Goal: Information Seeking & Learning: Learn about a topic

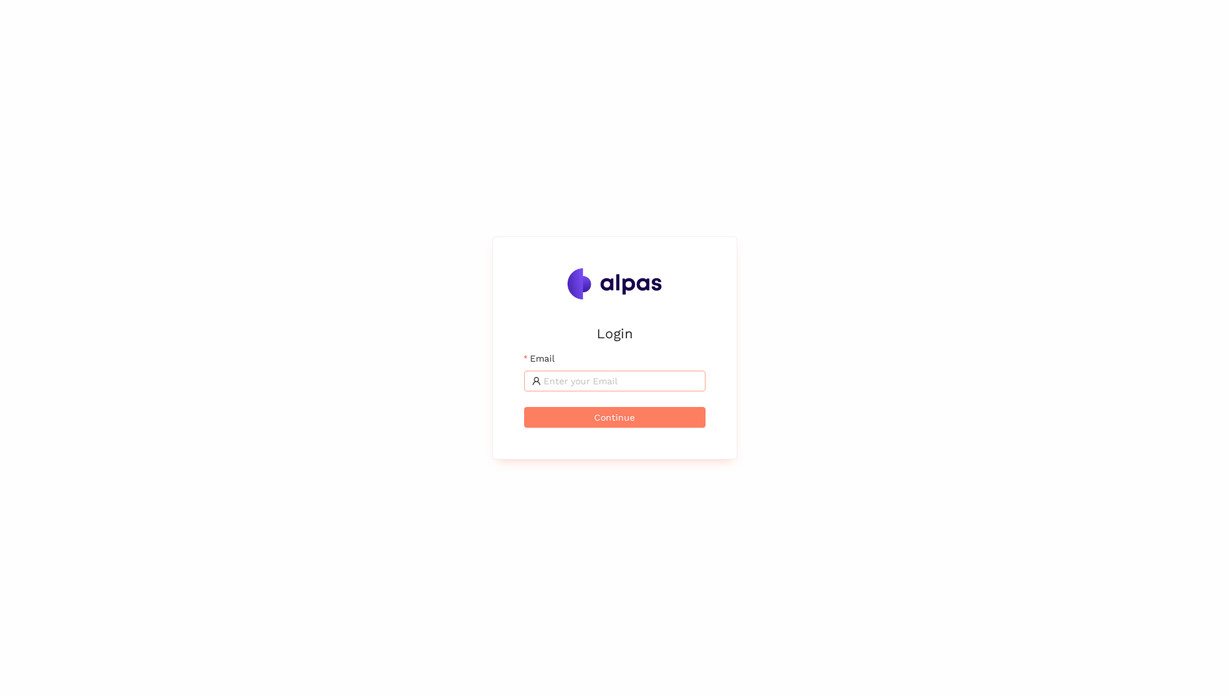
click at [588, 382] on input "Email" at bounding box center [621, 381] width 154 height 14
type input "[PERSON_NAME][EMAIL_ADDRESS][PERSON_NAME][DOMAIN_NAME]"
click at [643, 420] on button "Continue" at bounding box center [614, 417] width 181 height 21
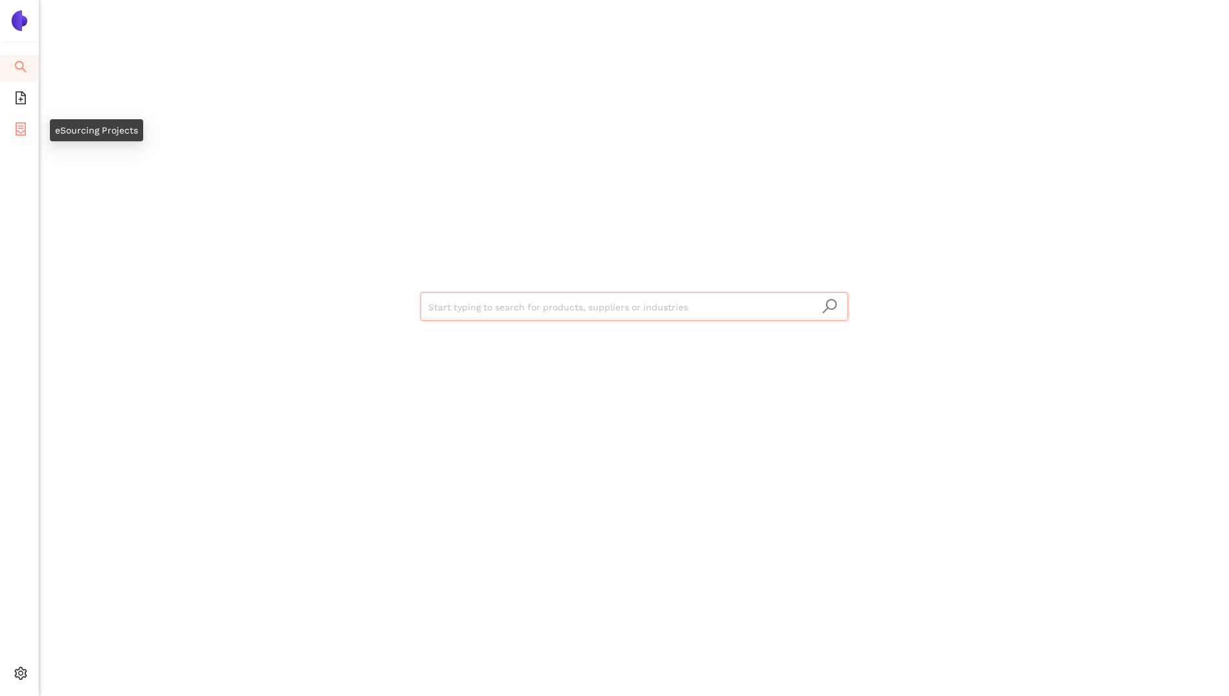
click at [17, 128] on icon "container" at bounding box center [20, 128] width 13 height 13
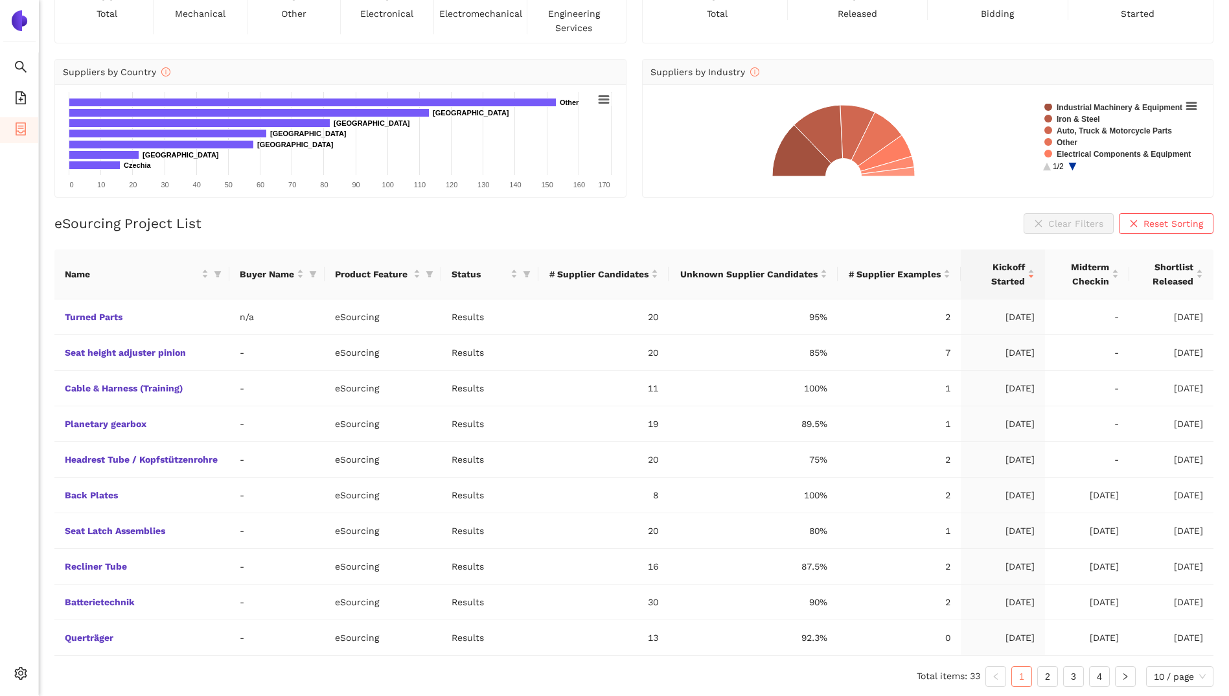
scroll to position [98, 0]
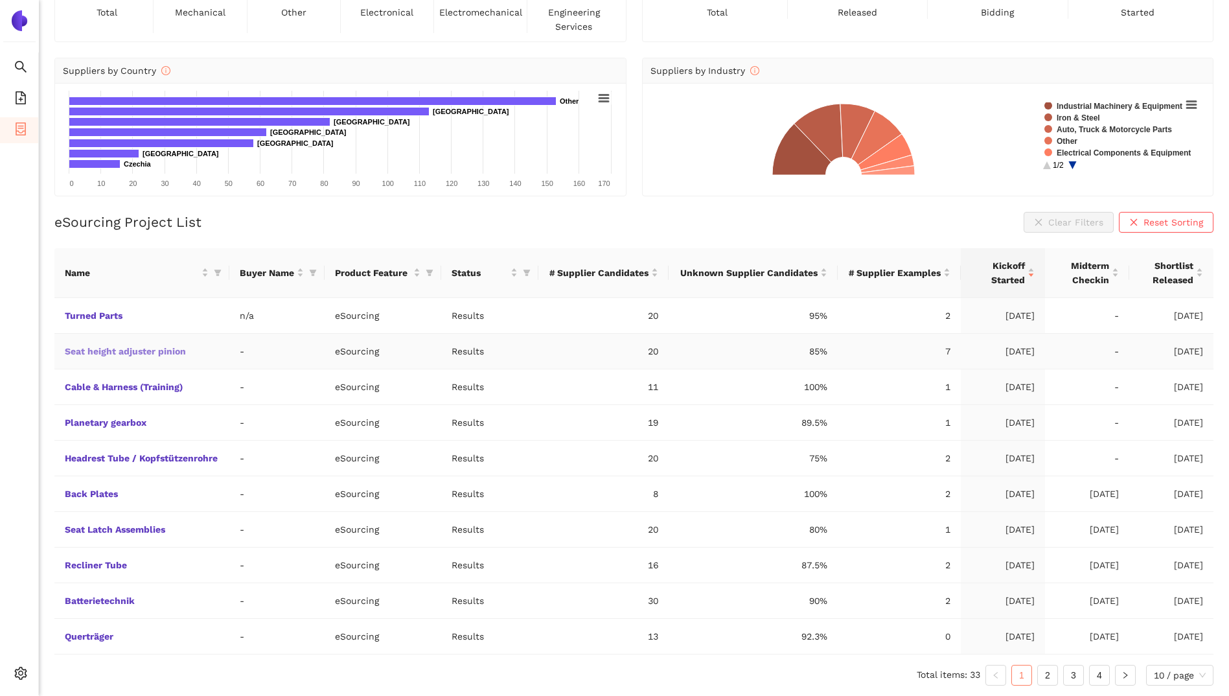
click at [0, 0] on link "Seat height adjuster pinion" at bounding box center [0, 0] width 0 height 0
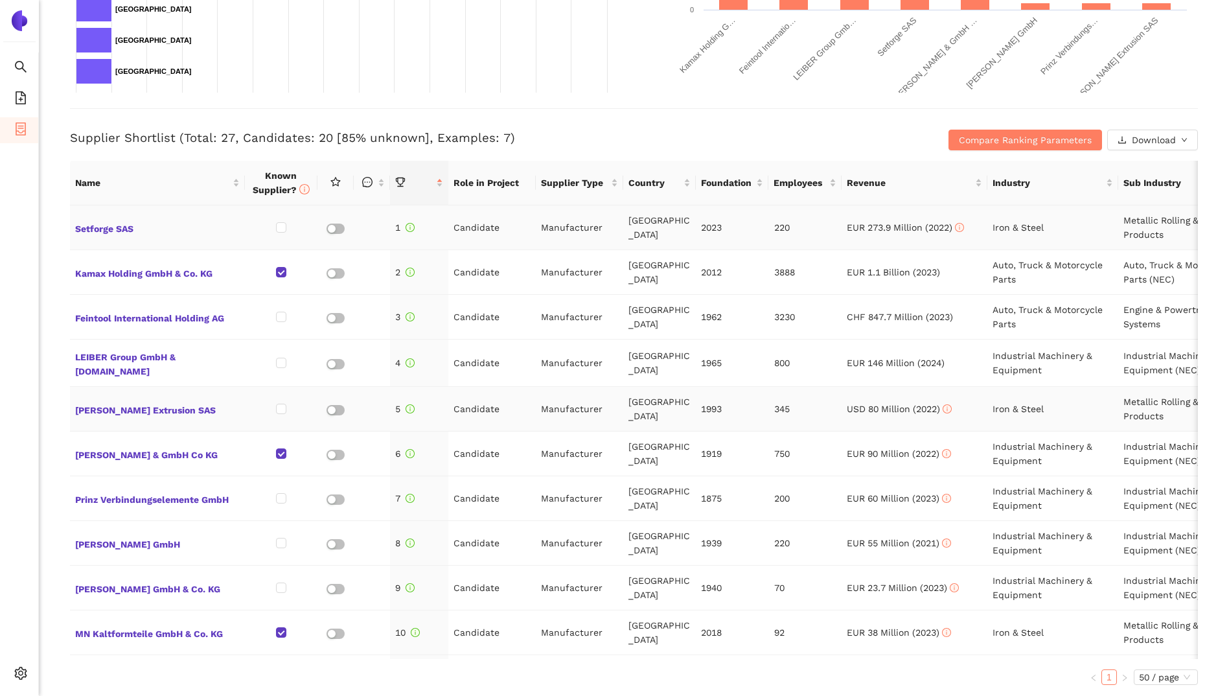
scroll to position [518, 0]
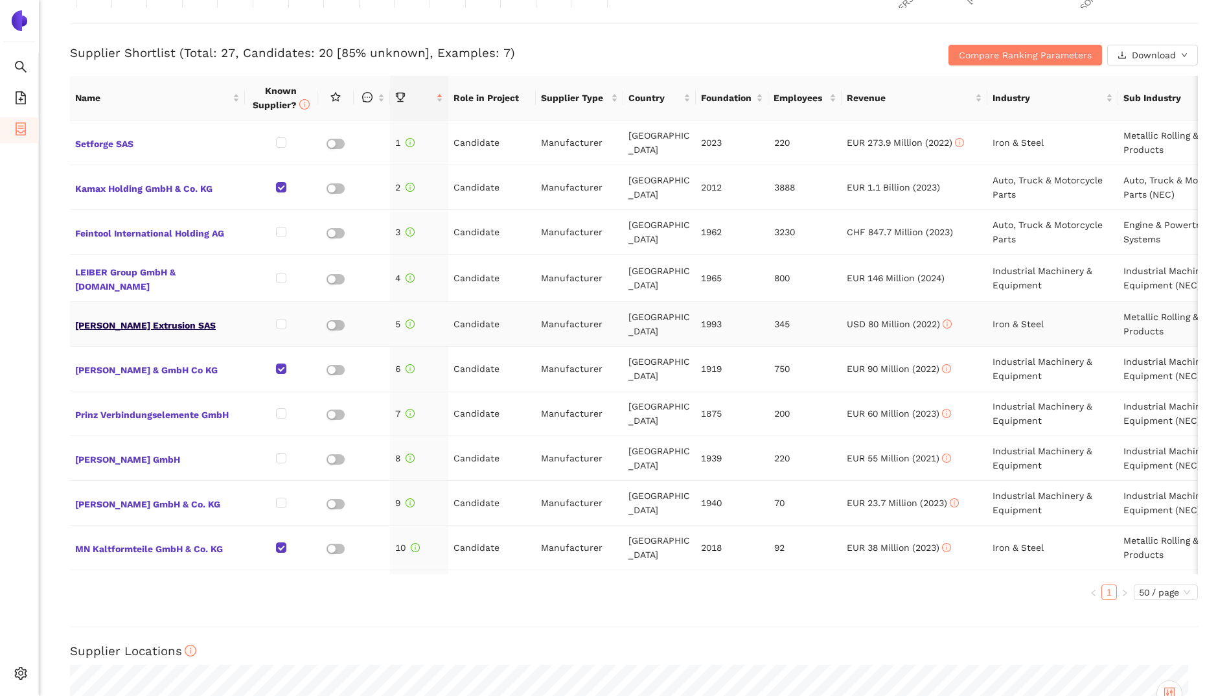
click at [107, 319] on span "[PERSON_NAME] Extrusion SAS" at bounding box center [157, 323] width 165 height 17
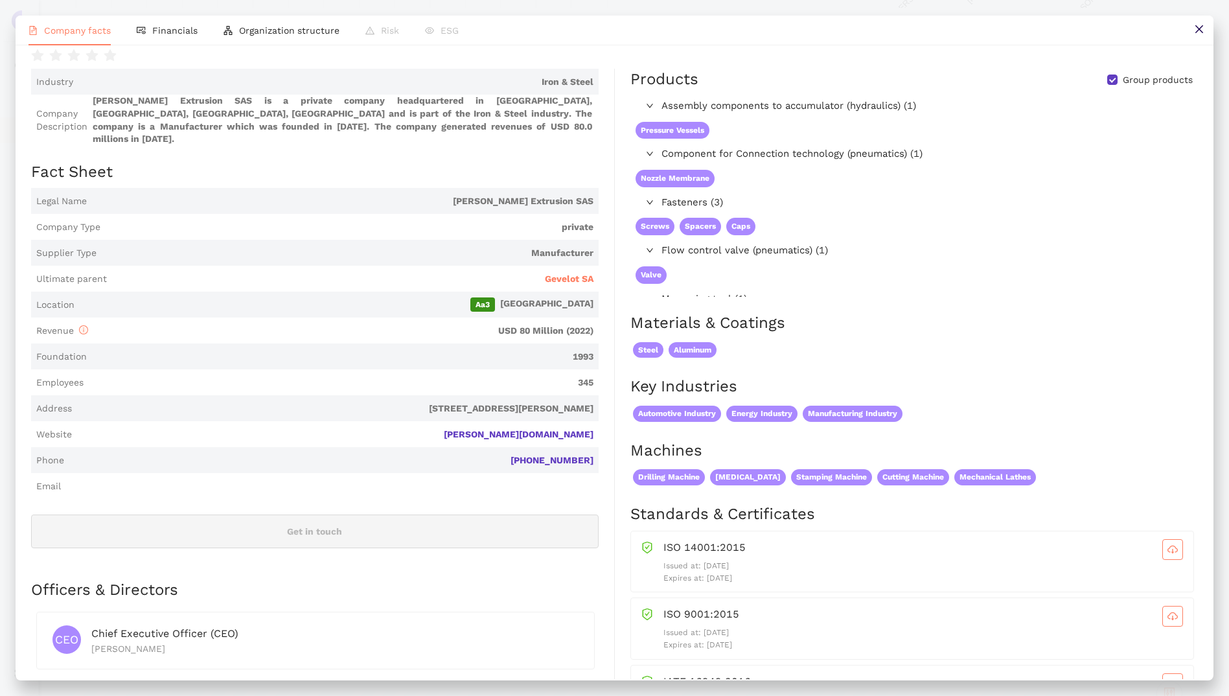
scroll to position [65, 0]
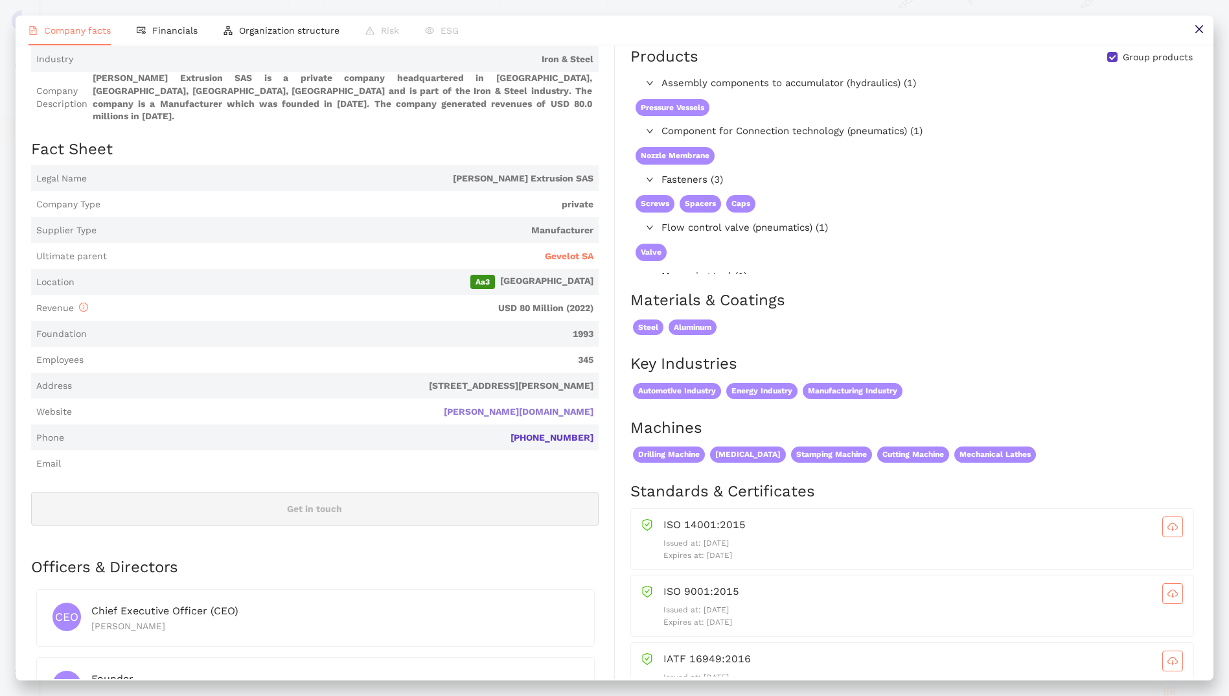
click at [0, 0] on link "[PERSON_NAME][DOMAIN_NAME]" at bounding box center [0, 0] width 0 height 0
click at [1202, 27] on icon "close" at bounding box center [1199, 29] width 10 height 10
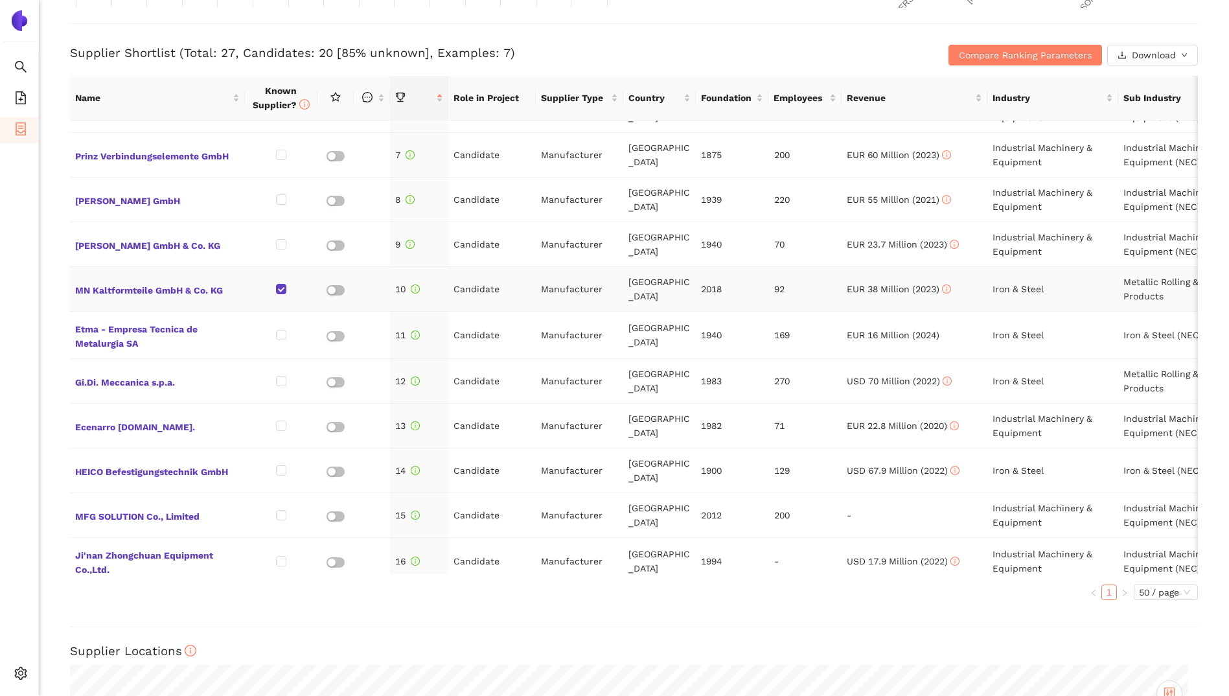
scroll to position [259, 0]
click at [134, 374] on span "Gi.Di. Meccanica s.p.a." at bounding box center [157, 380] width 165 height 17
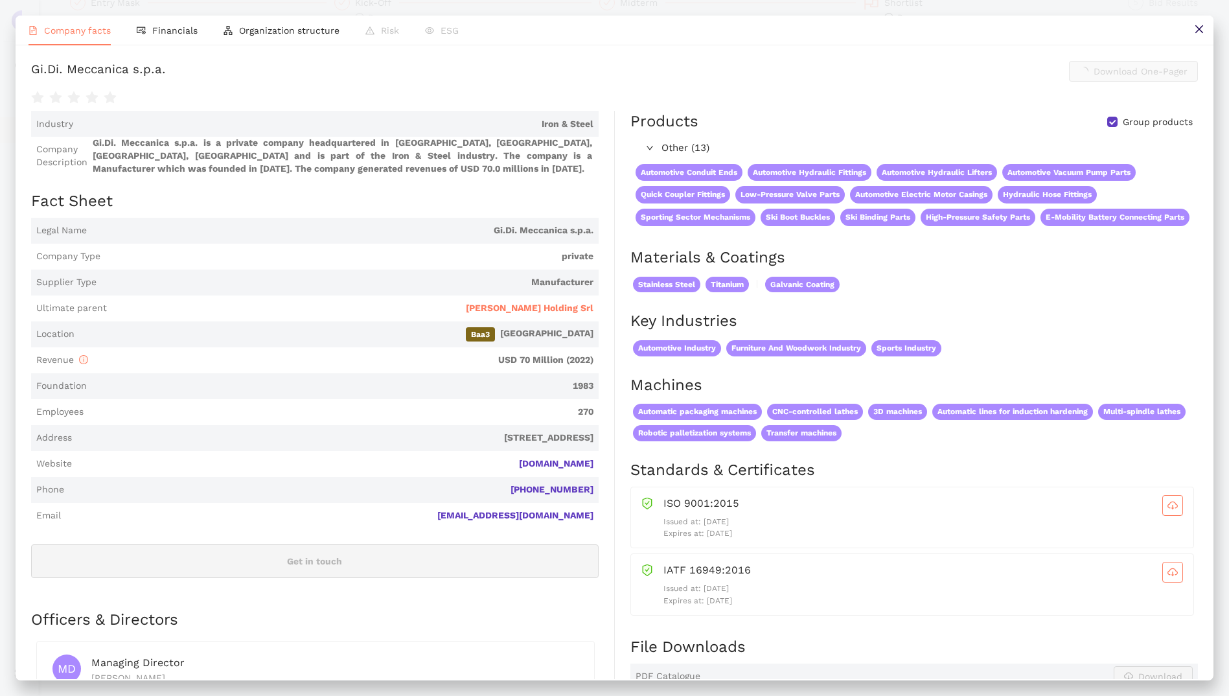
scroll to position [518, 0]
click at [0, 0] on link "[DOMAIN_NAME]" at bounding box center [0, 0] width 0 height 0
click at [1194, 29] on icon "close" at bounding box center [1199, 29] width 10 height 10
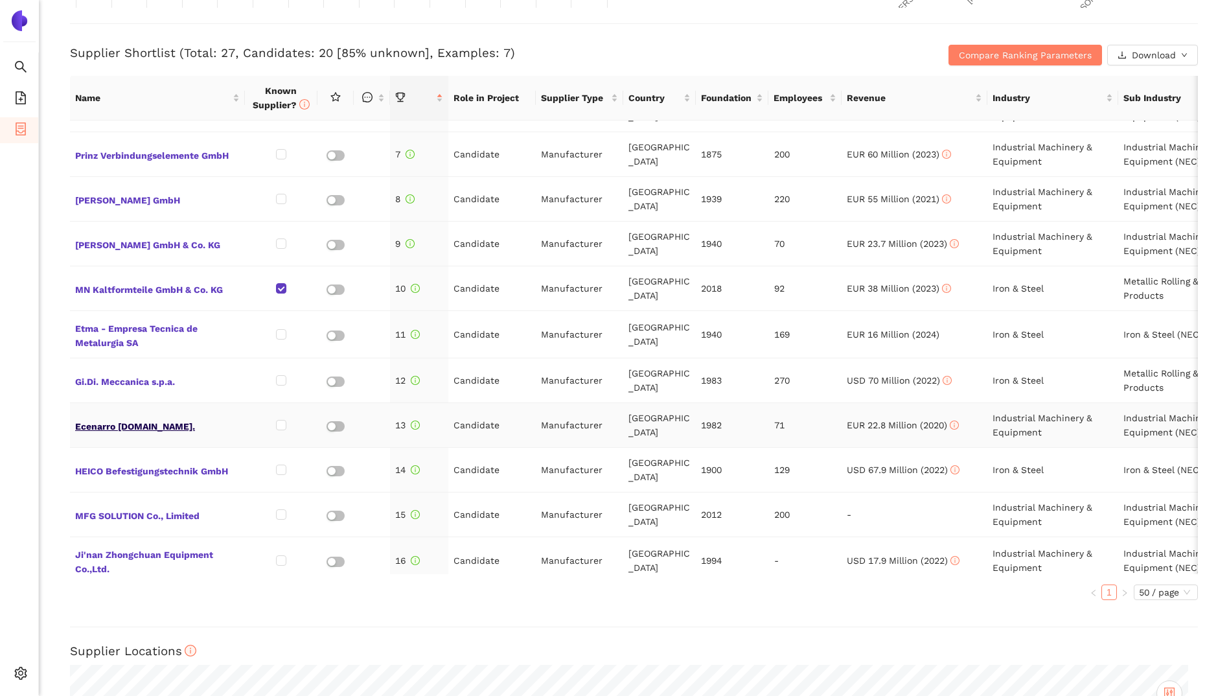
click at [127, 426] on span "Ecenarro [DOMAIN_NAME]." at bounding box center [157, 425] width 165 height 17
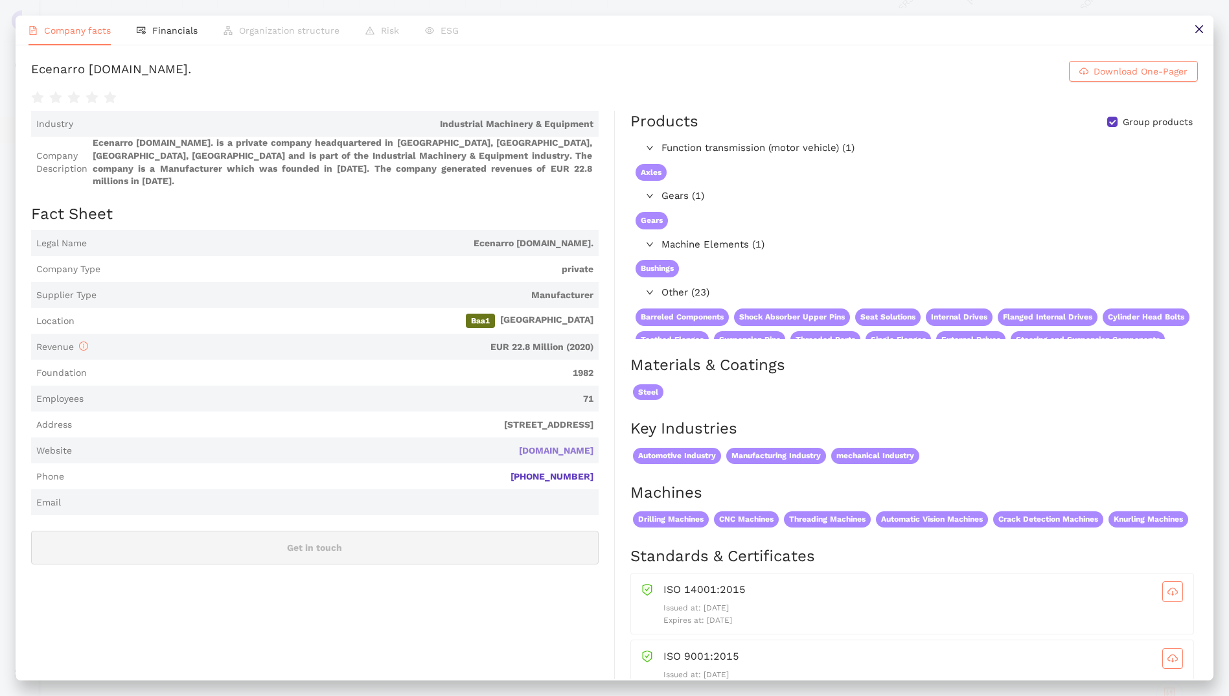
click at [0, 0] on link "[DOMAIN_NAME]" at bounding box center [0, 0] width 0 height 0
click at [1198, 29] on icon "close" at bounding box center [1199, 29] width 8 height 8
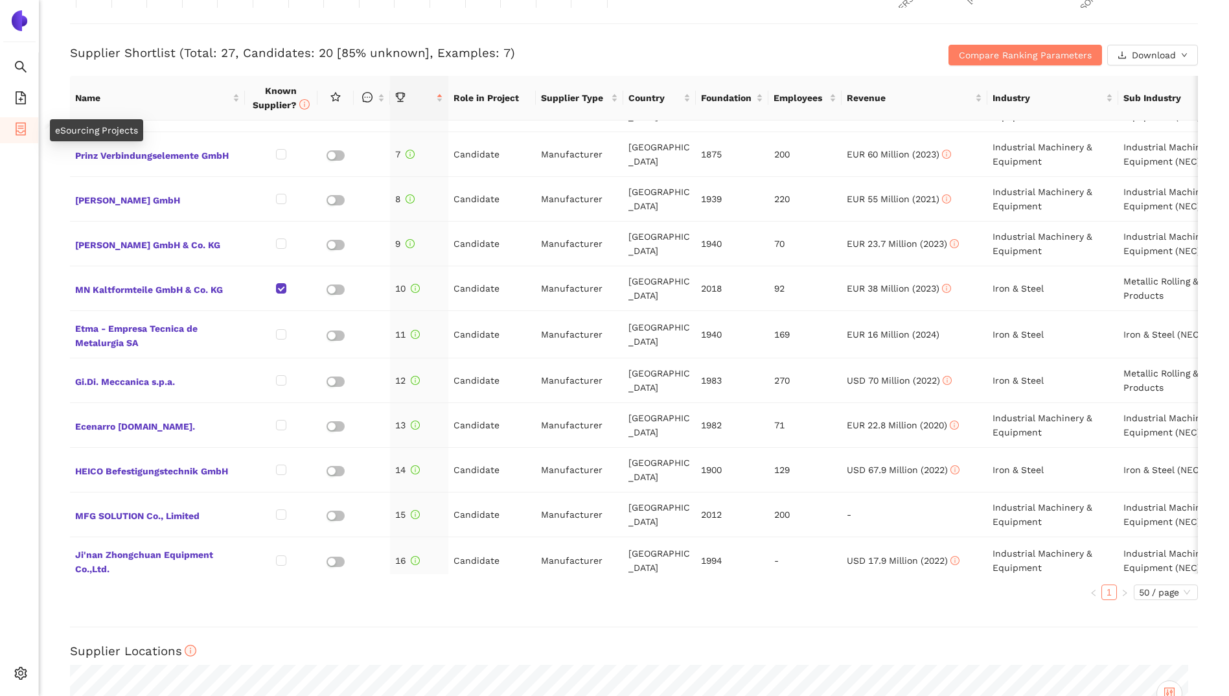
click at [29, 128] on li "eSourcing Projects" at bounding box center [19, 130] width 38 height 26
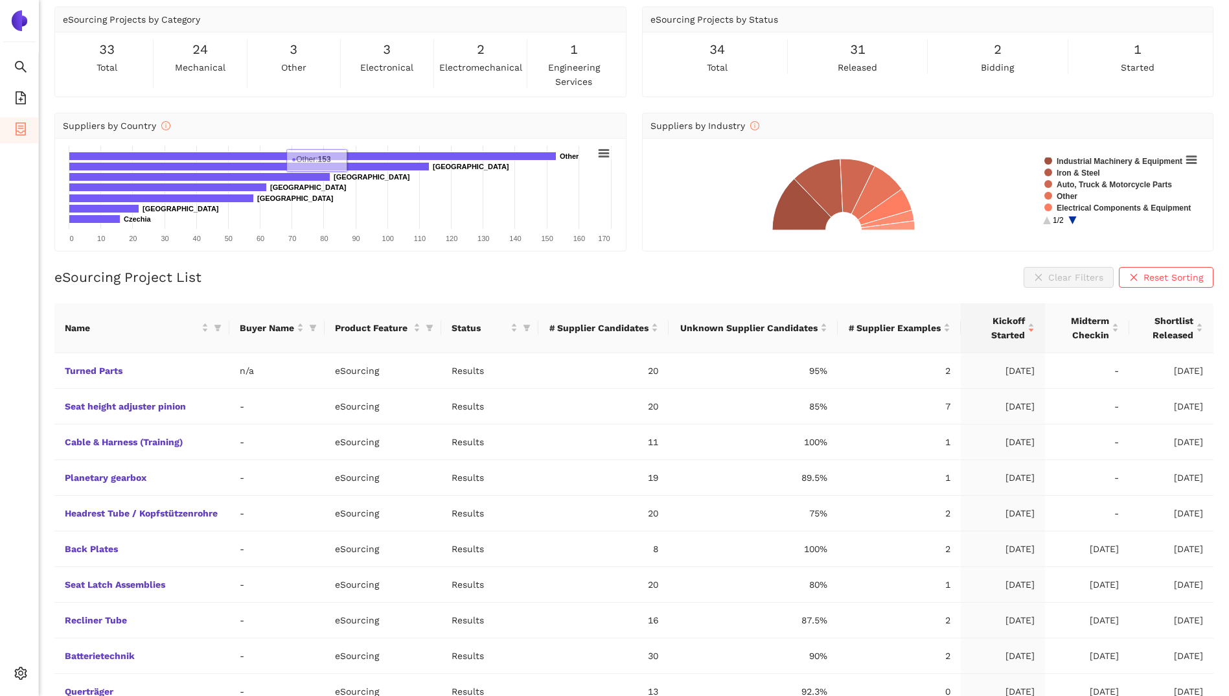
scroll to position [98, 0]
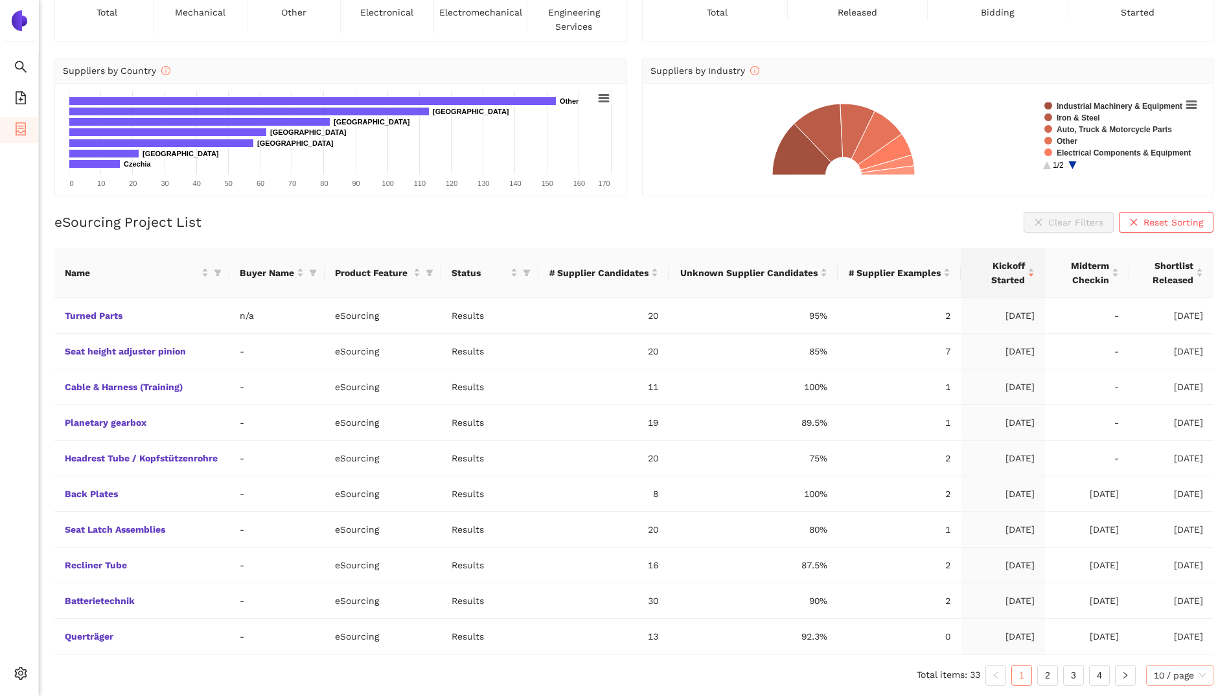
click at [1197, 671] on span "10 / page" at bounding box center [1180, 674] width 52 height 19
click at [1179, 626] on div "50 / page" at bounding box center [1180, 628] width 53 height 14
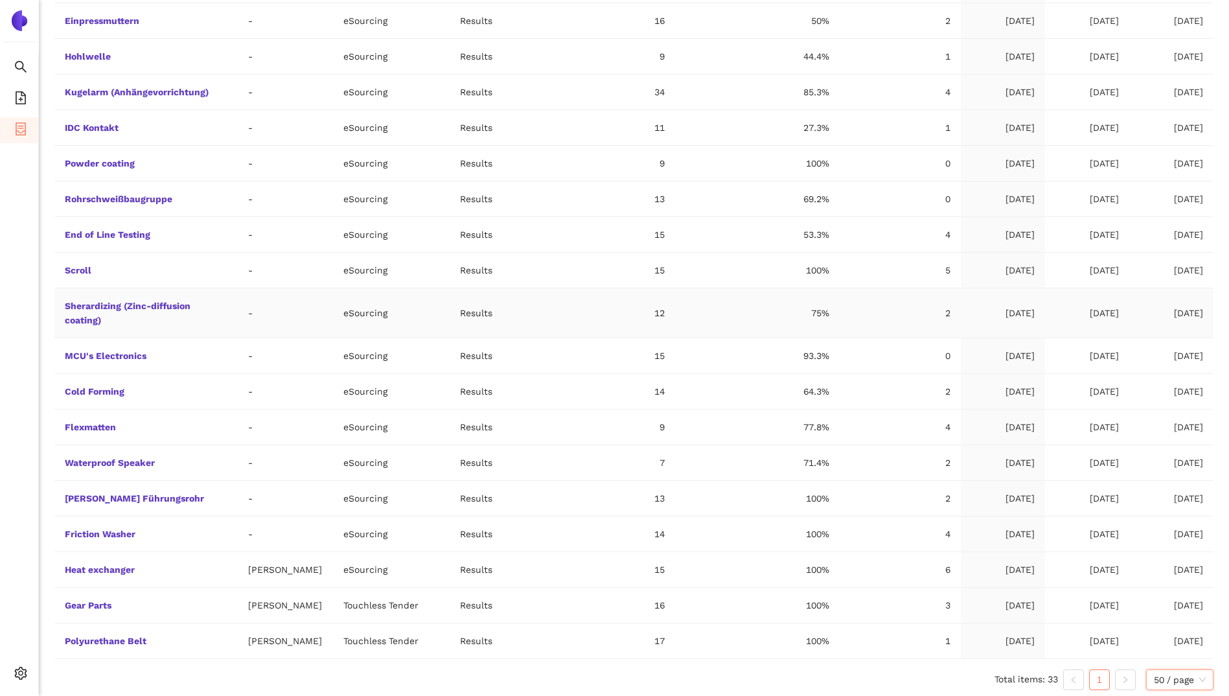
scroll to position [932, 0]
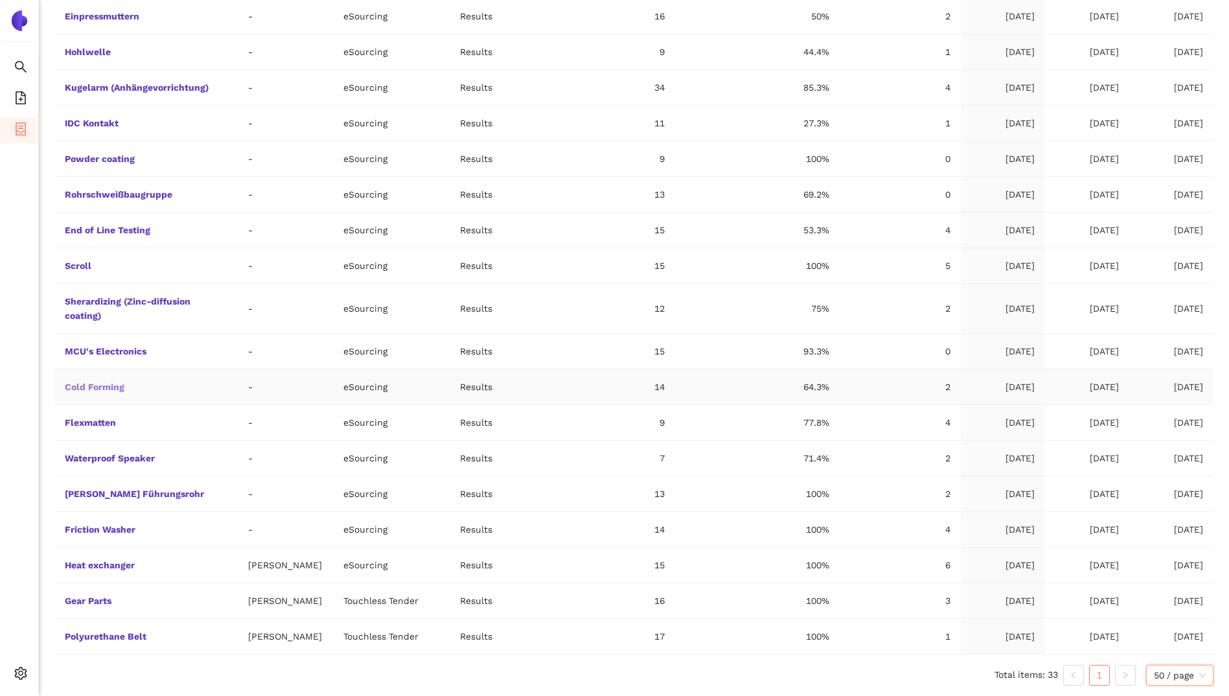
click at [0, 0] on link "Cold Forming" at bounding box center [0, 0] width 0 height 0
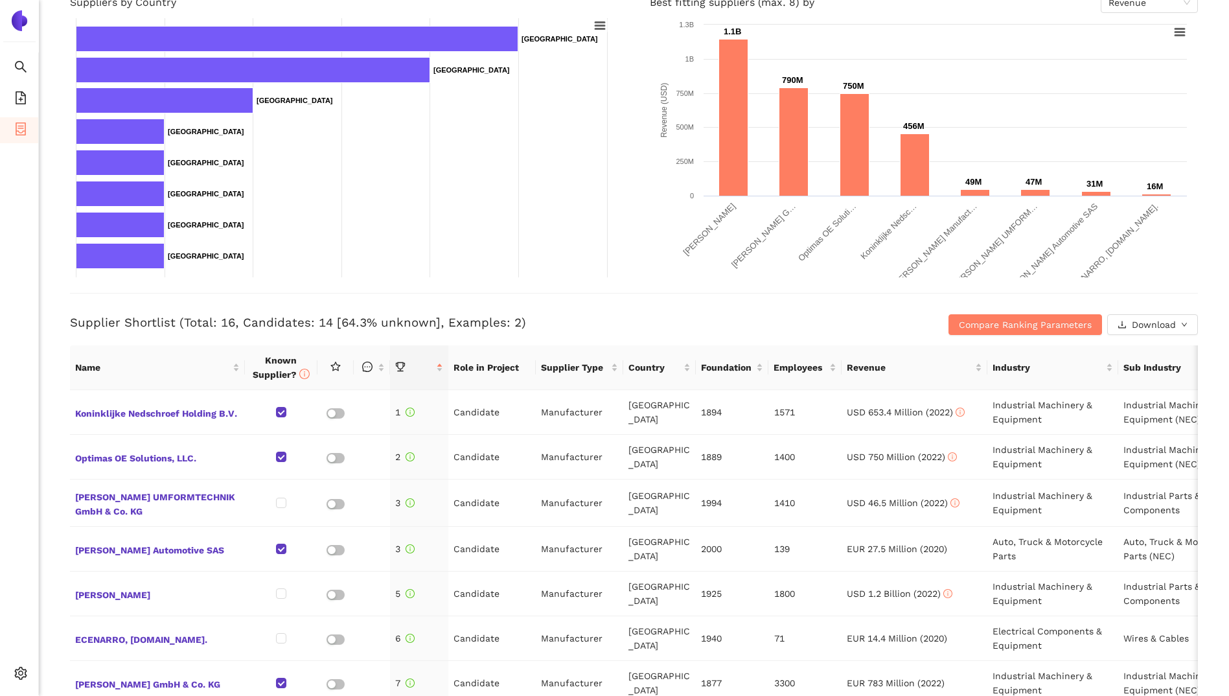
scroll to position [184, 0]
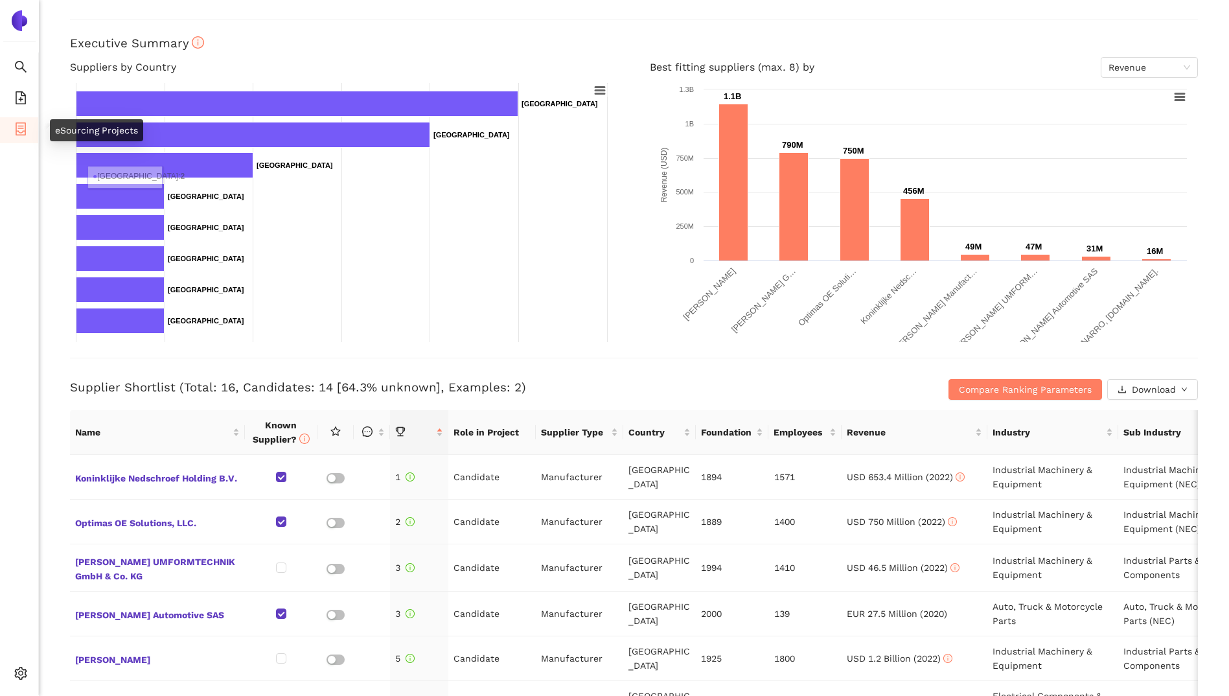
click at [22, 125] on icon "container" at bounding box center [20, 128] width 13 height 13
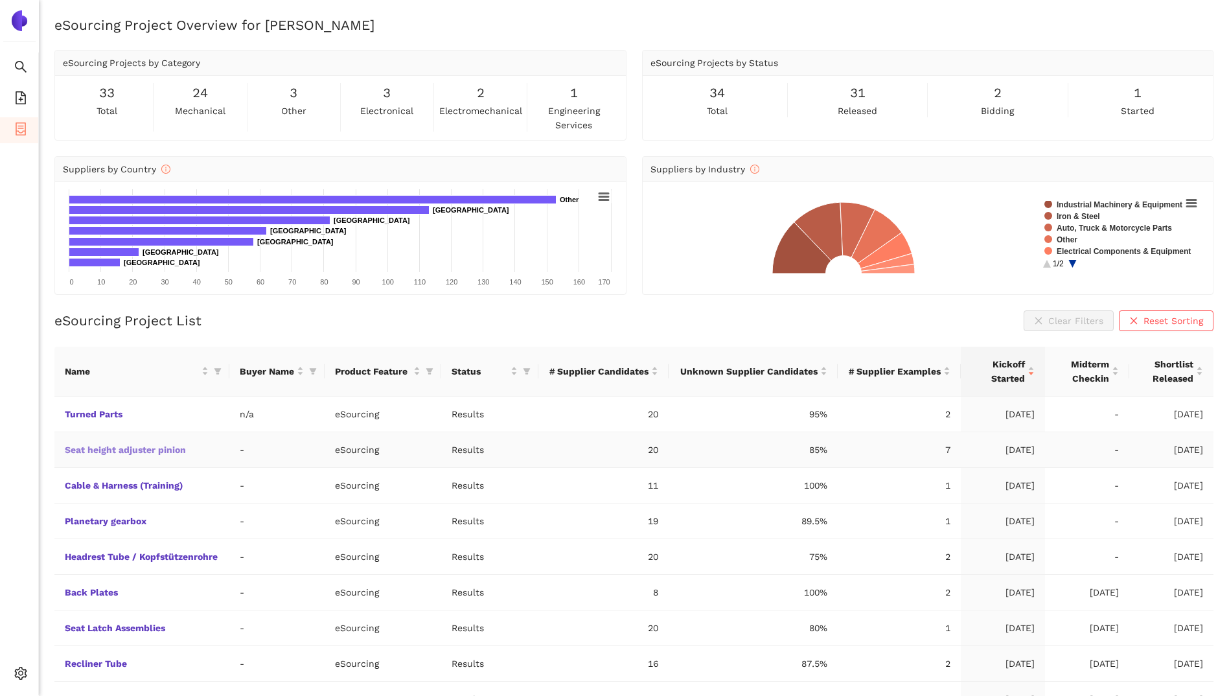
click at [0, 0] on link "Seat height adjuster pinion" at bounding box center [0, 0] width 0 height 0
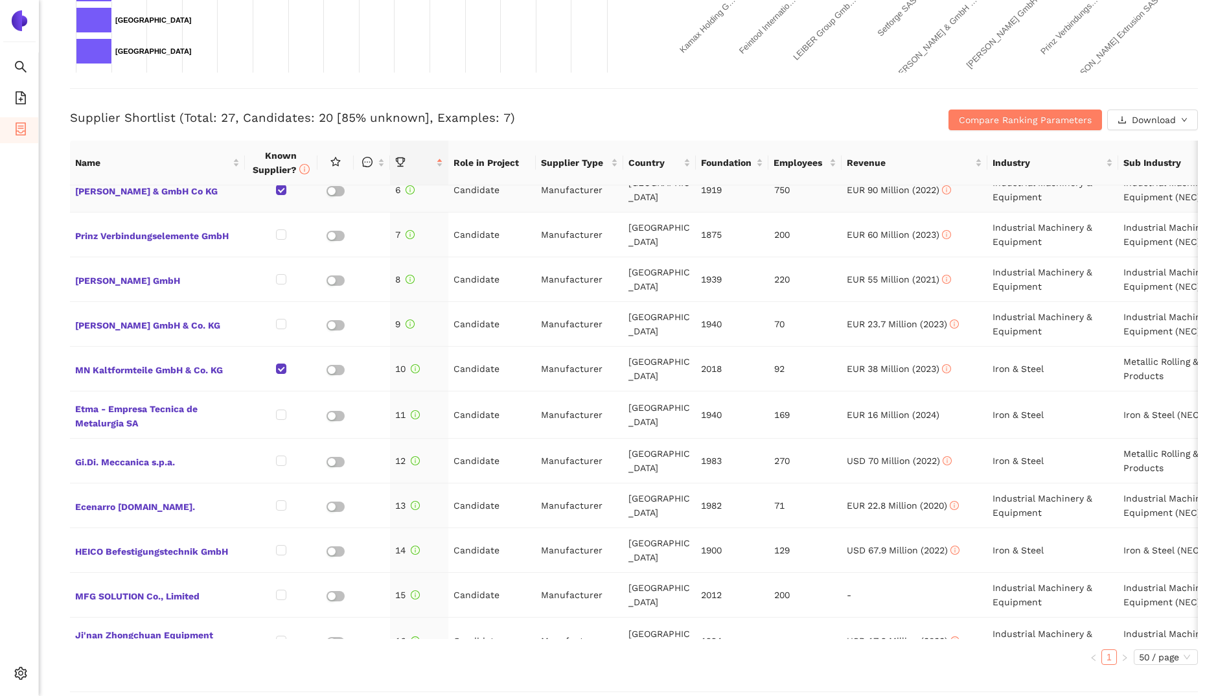
scroll to position [259, 0]
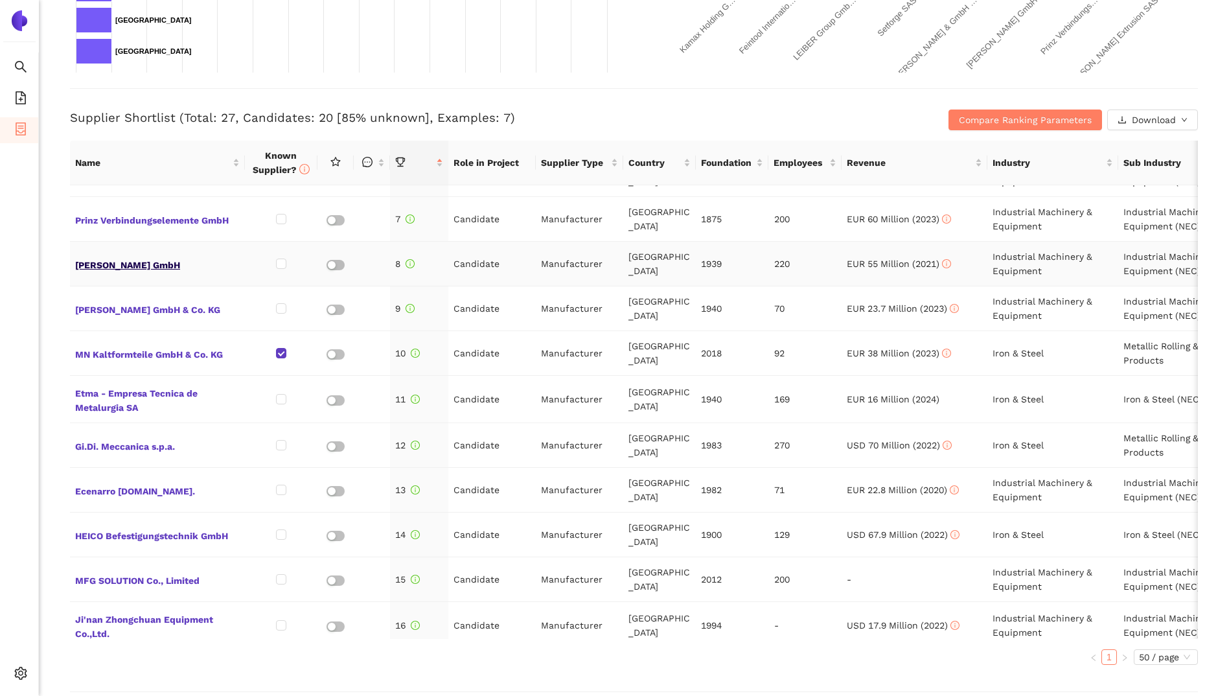
click at [135, 258] on span "[PERSON_NAME] GmbH" at bounding box center [157, 263] width 165 height 17
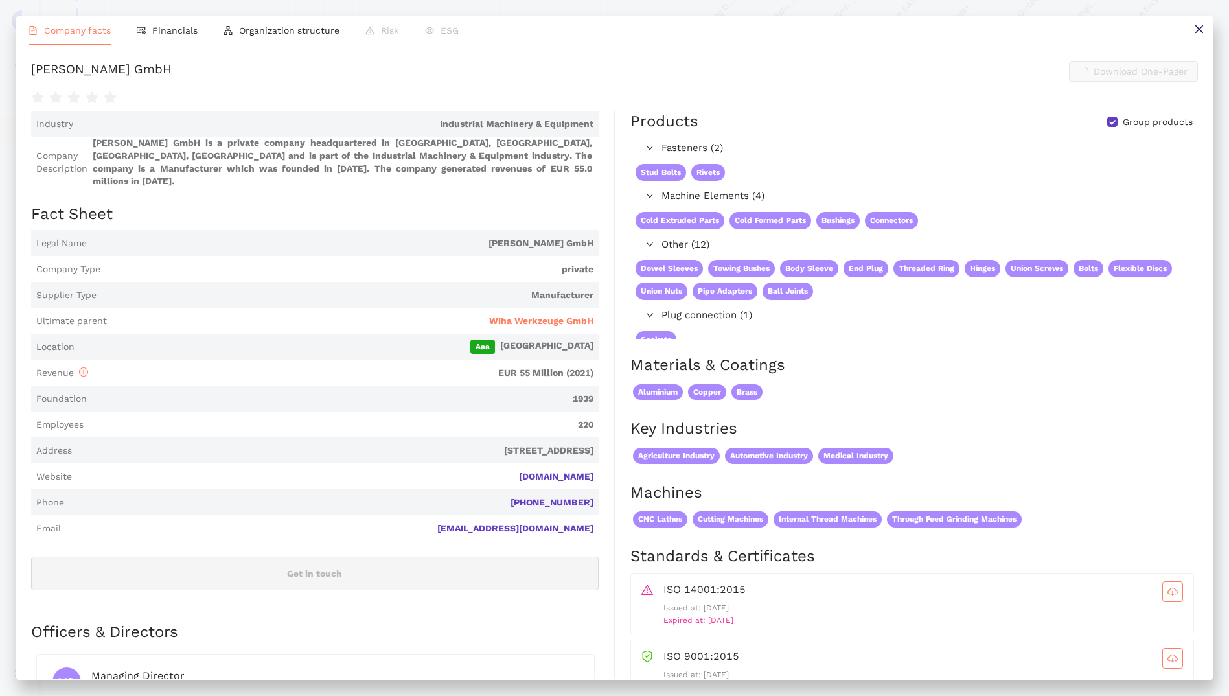
scroll to position [453, 0]
click at [0, 0] on link "[DOMAIN_NAME]" at bounding box center [0, 0] width 0 height 0
